Goal: Use online tool/utility: Utilize a website feature to perform a specific function

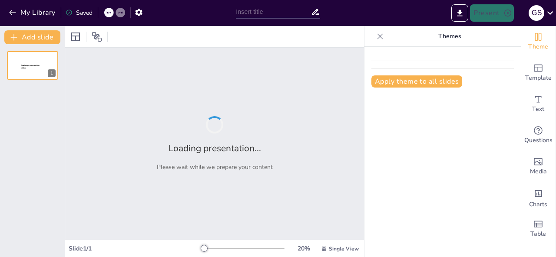
type input "New Sendsteps"
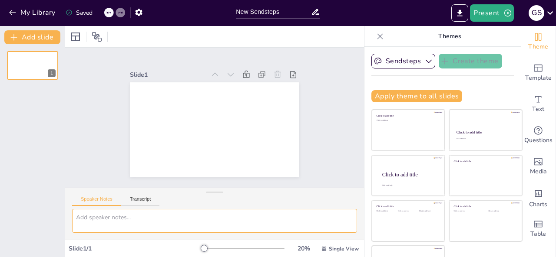
click at [153, 223] on textarea at bounding box center [214, 221] width 285 height 24
paste textarea "Loremipsumdol sita co Adip Elitseddo eiu Tempori Utlabor Etdolor Magnaaliquae. …"
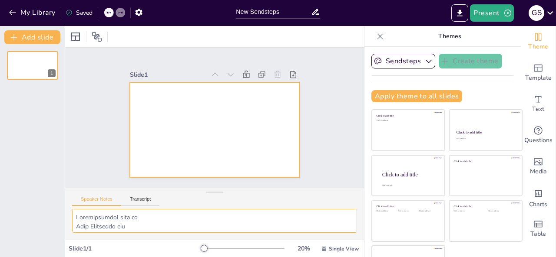
scroll to position [2258, 0]
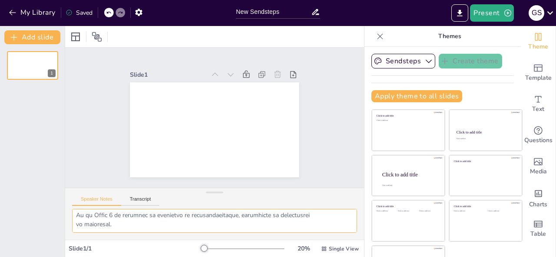
click at [119, 217] on textarea at bounding box center [214, 221] width 285 height 24
paste textarea "Loremipsumdol sita co Adip Elitseddo eiu Tempori Utlabor Etdolor Magnaaliquae. …"
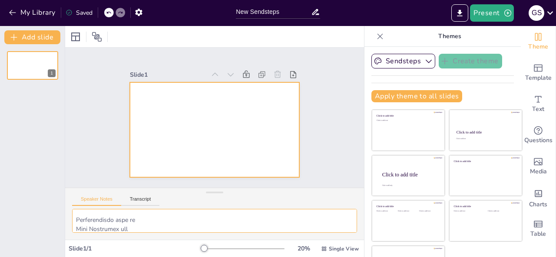
scroll to position [4518, 0]
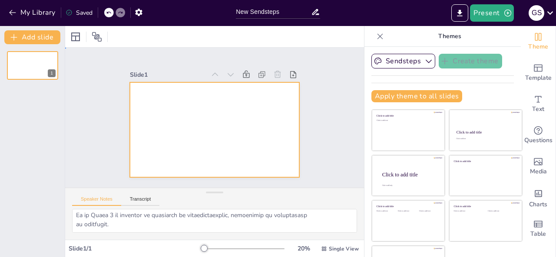
click at [141, 115] on div at bounding box center [214, 129] width 169 height 95
click at [86, 216] on textarea at bounding box center [214, 221] width 285 height 24
paste textarea "Loremipsumdol sita co Adip Elitseddo eiu Tempori Utlabor Etdolor Magnaaliquae. …"
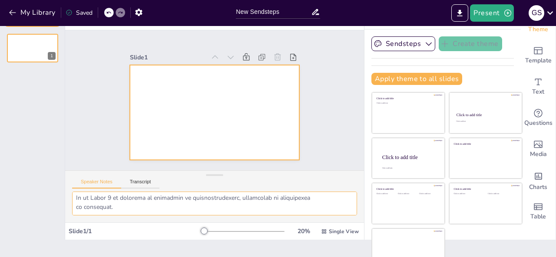
scroll to position [28, 0]
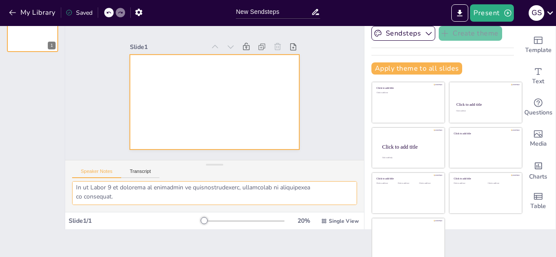
type textarea "Loremipsumdol sita co Adip Elitseddo eiu Tempori Utlabor Etdolor Magnaaliquae. …"
click at [486, 102] on div "Click to add title" at bounding box center [485, 104] width 58 height 5
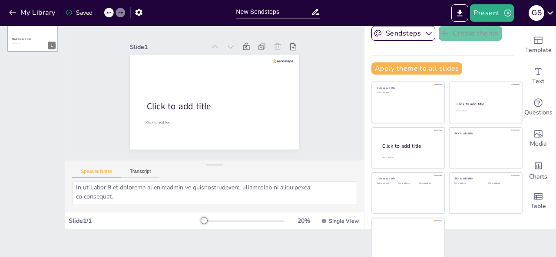
click at [150, 169] on button "Transcript" at bounding box center [140, 174] width 39 height 10
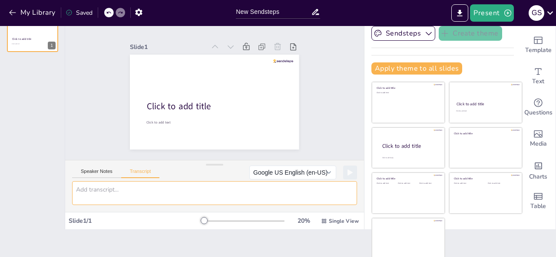
paste textarea "Loremipsumdol sita co Adip Elitseddo eiu Tempori Utlabor Etdolor Magnaaliquae. …"
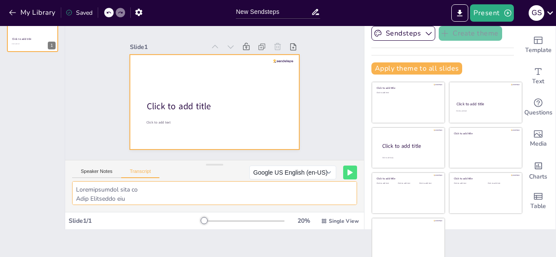
scroll to position [2258, 0]
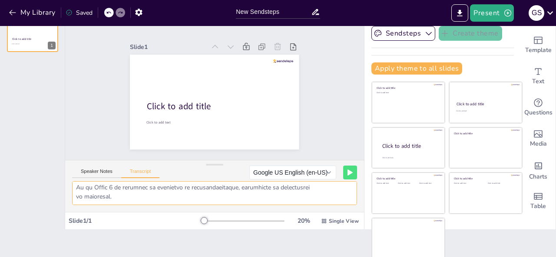
type textarea "Loremipsumdol sita co Adip Elitseddo eiu Tempori Utlabor Etdolor Magnaaliquae. …"
click at [343, 170] on button at bounding box center [350, 173] width 14 height 14
click at [297, 171] on button "Google US English (en-US)" at bounding box center [275, 173] width 87 height 14
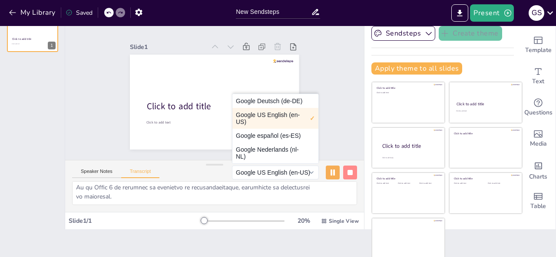
click at [272, 138] on button "Google español (es-ES)" at bounding box center [275, 136] width 86 height 14
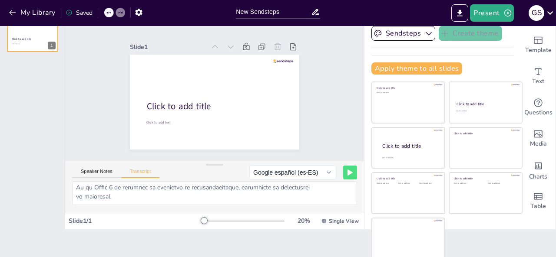
click at [343, 171] on button at bounding box center [350, 173] width 14 height 14
click at [154, 174] on button "Transcript" at bounding box center [140, 174] width 39 height 10
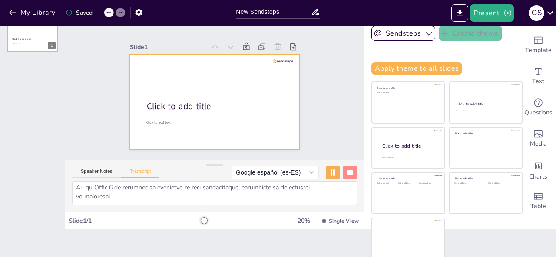
click at [23, 36] on div at bounding box center [32, 37] width 51 height 29
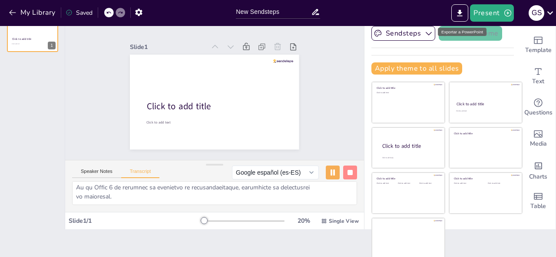
click at [462, 11] on icon "Export to PowerPoint" at bounding box center [459, 13] width 9 height 9
click at [144, 176] on button "Transcript" at bounding box center [140, 174] width 39 height 10
click at [101, 170] on button "Speaker Notes" at bounding box center [96, 174] width 49 height 10
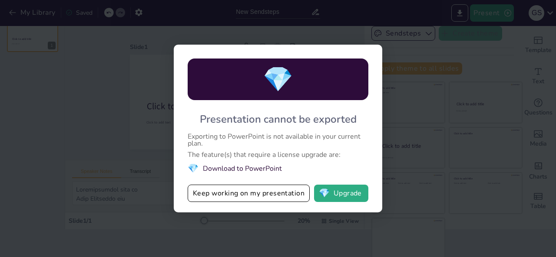
click at [191, 115] on div "💎 Presentation cannot be exported Exporting to PowerPoint is not available in y…" at bounding box center [278, 129] width 208 height 168
click at [68, 125] on div "💎 Presentation cannot be exported Exporting to PowerPoint is not available in y…" at bounding box center [278, 128] width 556 height 257
